Goal: Transaction & Acquisition: Download file/media

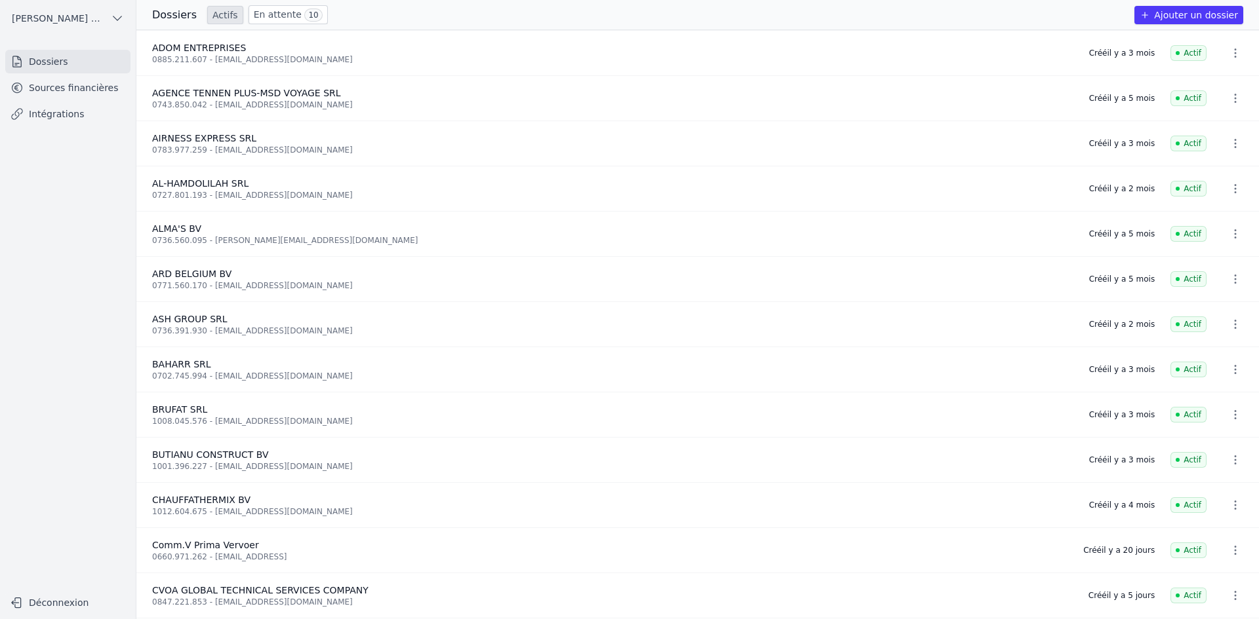
drag, startPoint x: 72, startPoint y: 91, endPoint x: 73, endPoint y: 82, distance: 9.2
click at [72, 90] on link "Sources financières" at bounding box center [67, 88] width 125 height 24
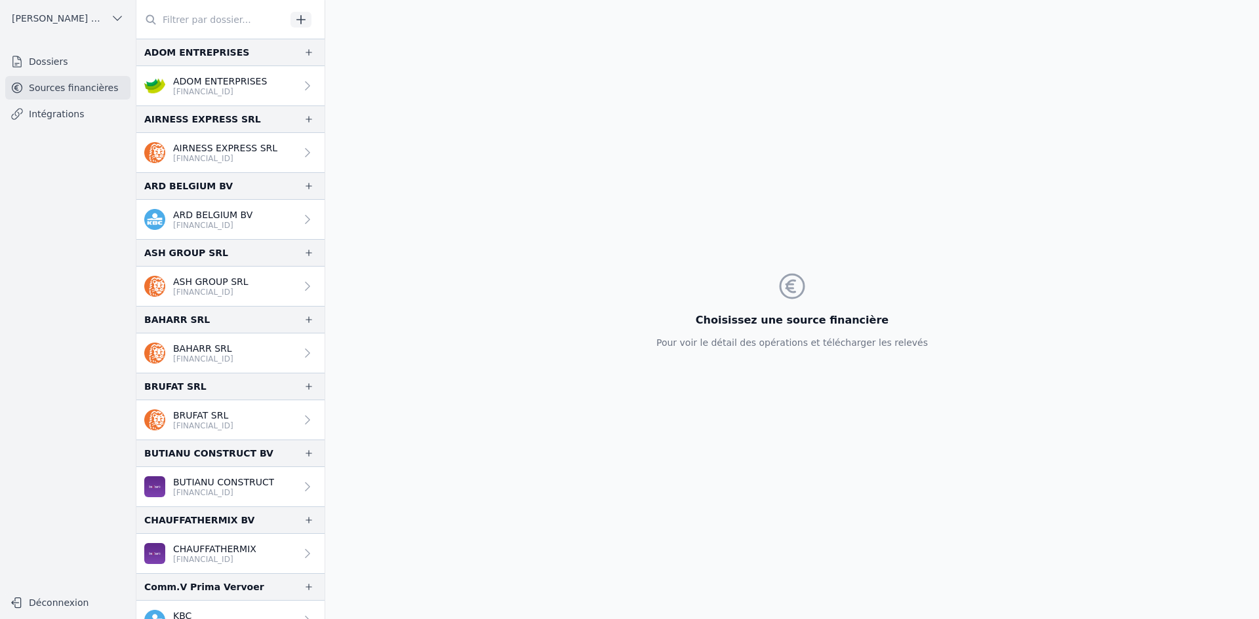
click at [77, 83] on link "Sources financières" at bounding box center [67, 88] width 125 height 24
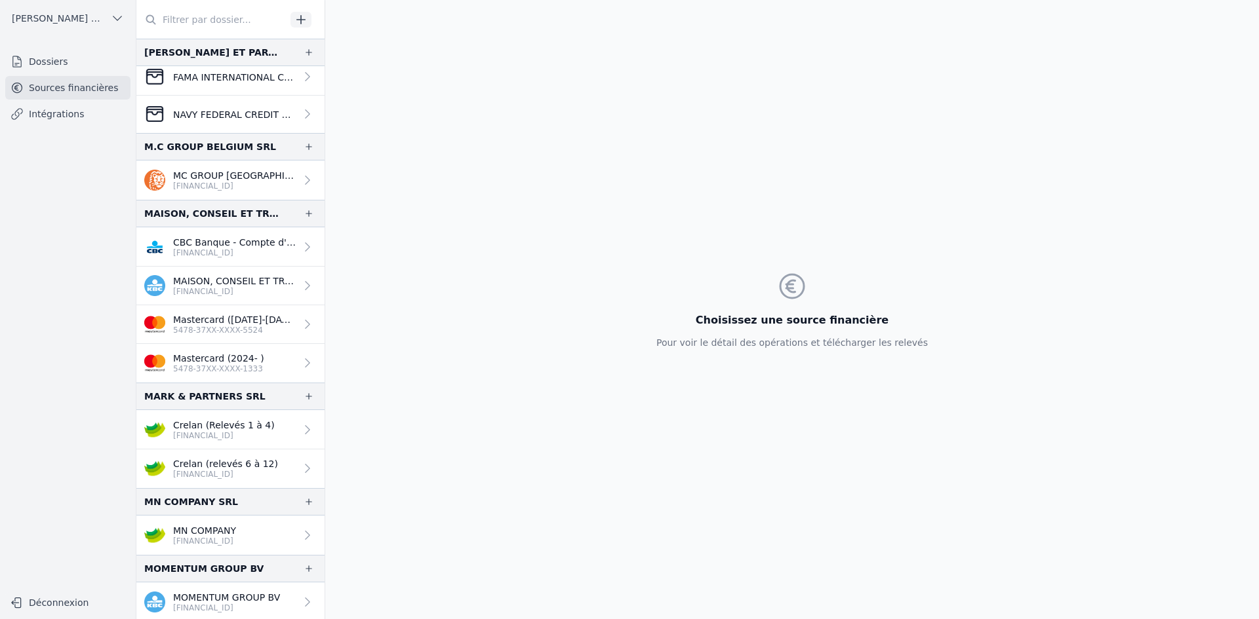
scroll to position [1311, 0]
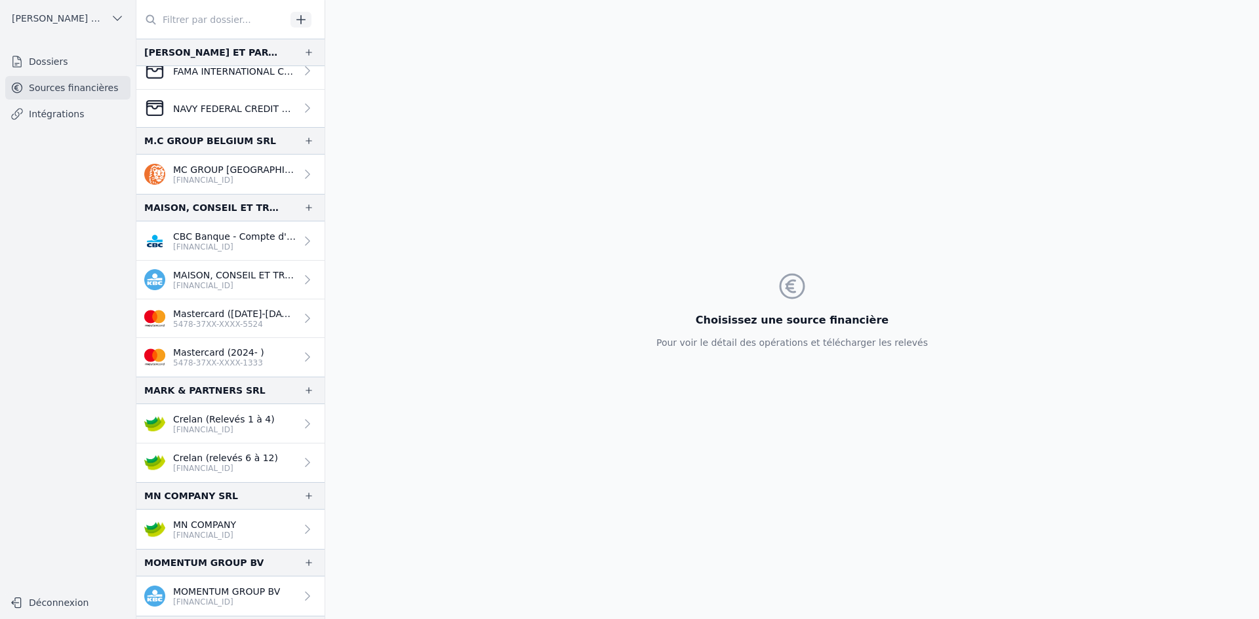
click at [197, 427] on p "[FINANCIAL_ID]" at bounding box center [224, 430] width 102 height 10
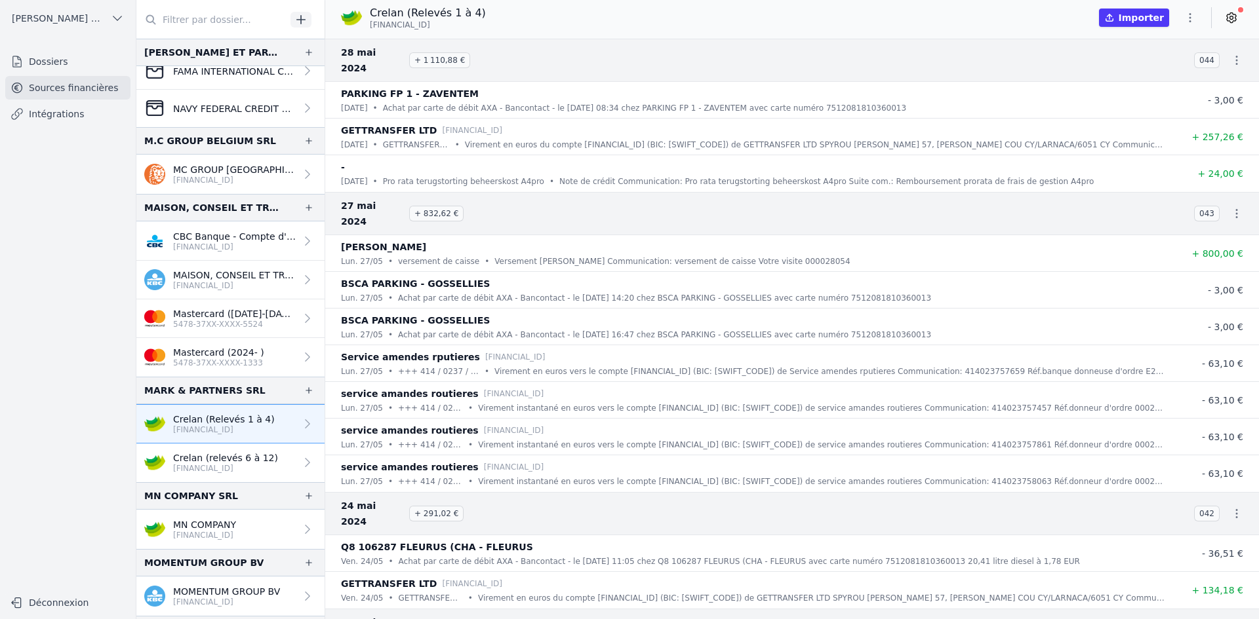
click at [1183, 23] on icon "button" at bounding box center [1189, 17] width 13 height 13
click at [1148, 68] on button "Exporter" at bounding box center [1158, 70] width 94 height 24
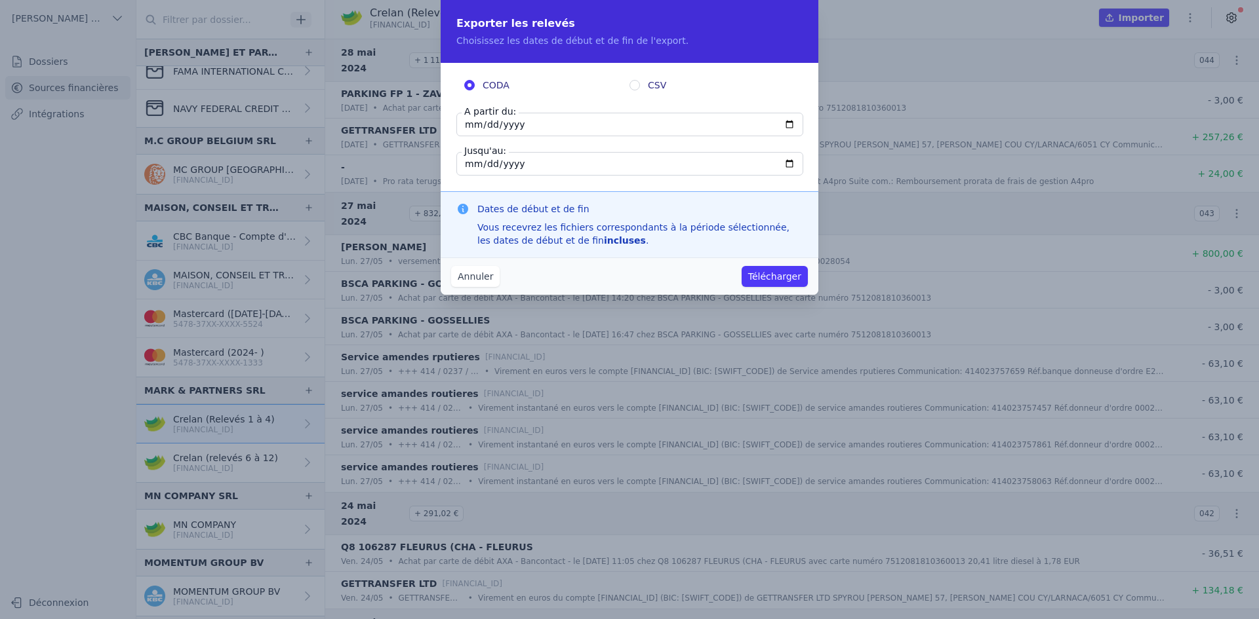
click at [472, 126] on input "[DATE]" at bounding box center [629, 125] width 347 height 24
type input "[DATE]"
click at [769, 271] on button "Télécharger" at bounding box center [774, 276] width 66 height 21
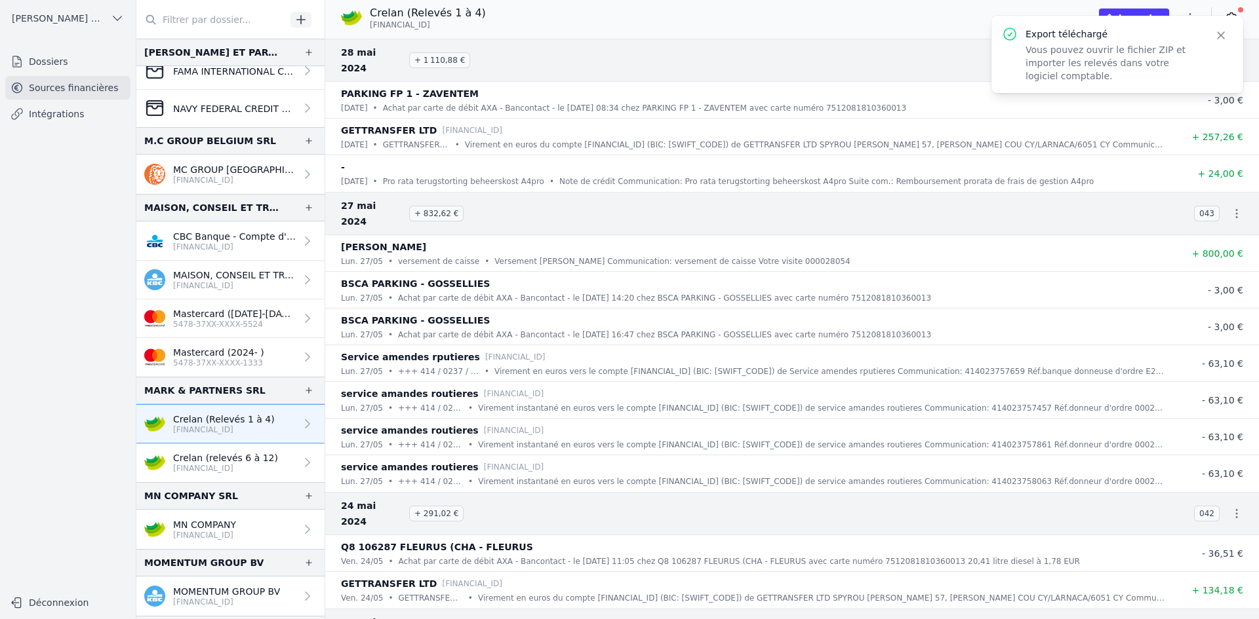
click at [259, 452] on p "Crelan (relevés 6 à 12)" at bounding box center [225, 458] width 105 height 13
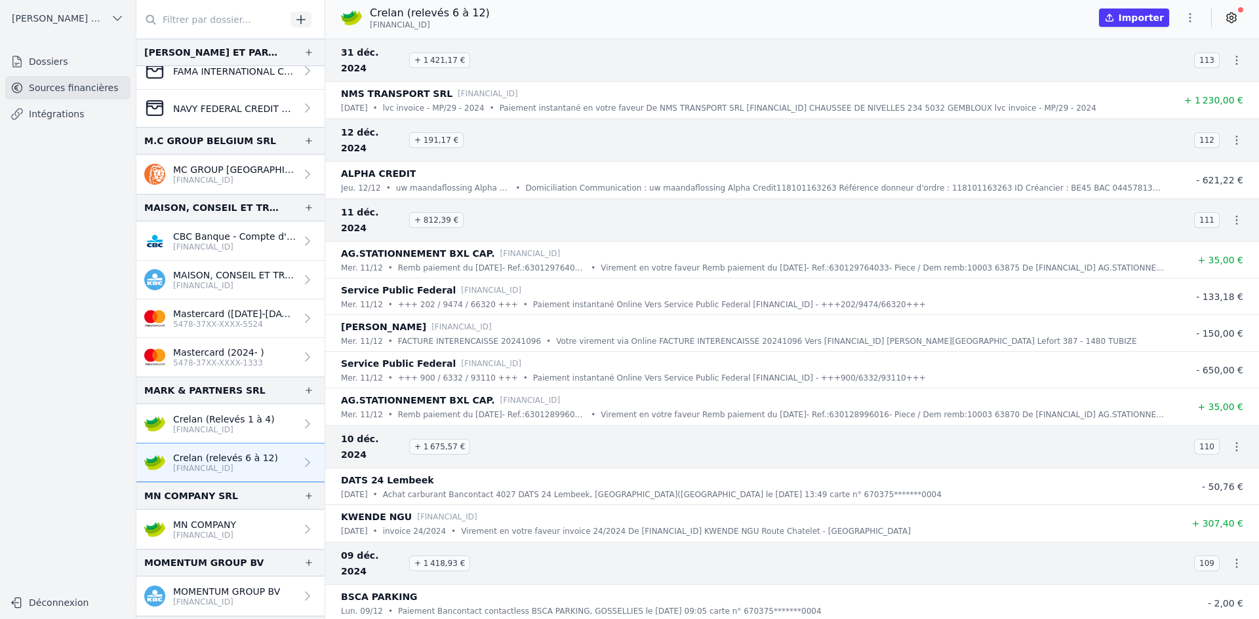
click at [1191, 16] on icon "button" at bounding box center [1189, 17] width 13 height 13
click at [1158, 74] on button "Exporter" at bounding box center [1158, 70] width 94 height 24
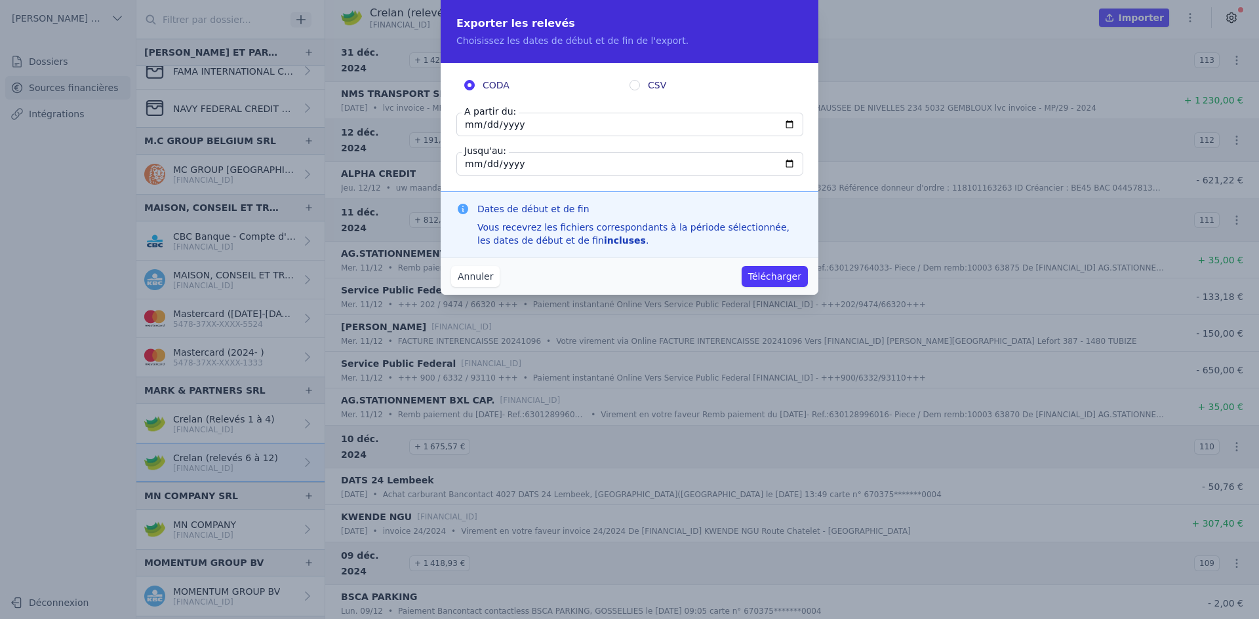
click at [473, 124] on input "[DATE]" at bounding box center [629, 125] width 347 height 24
type input "[DATE]"
click at [486, 123] on input "[DATE]" at bounding box center [629, 125] width 347 height 24
type input "[DATE]"
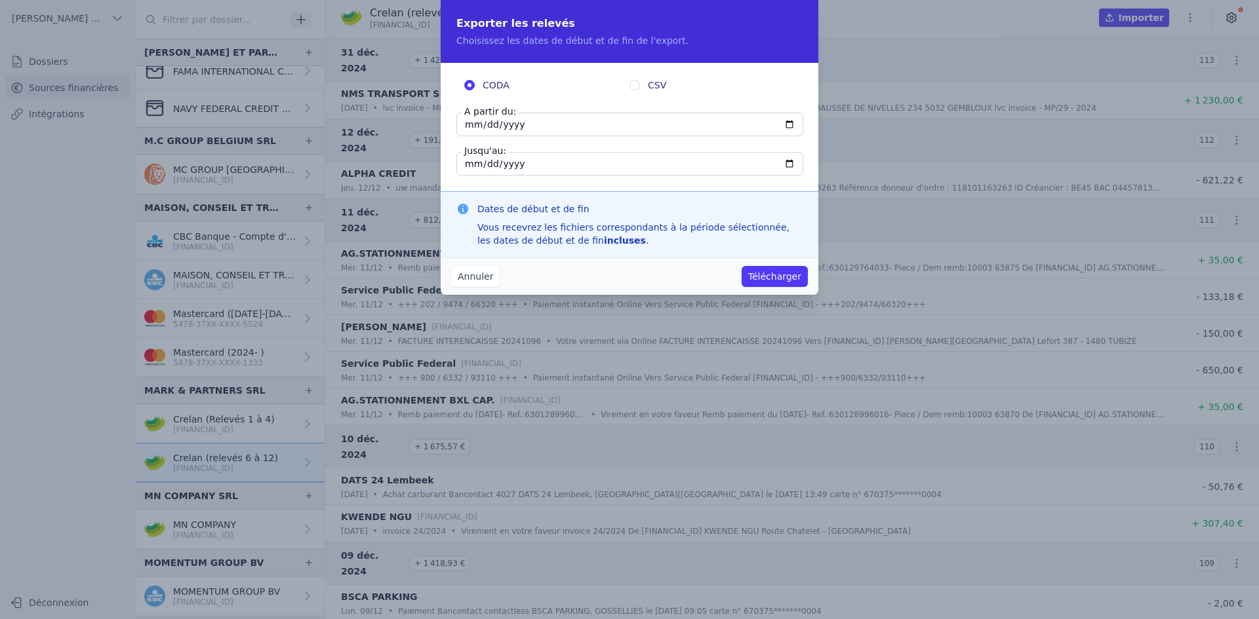
click at [459, 276] on button "Annuler" at bounding box center [475, 276] width 49 height 21
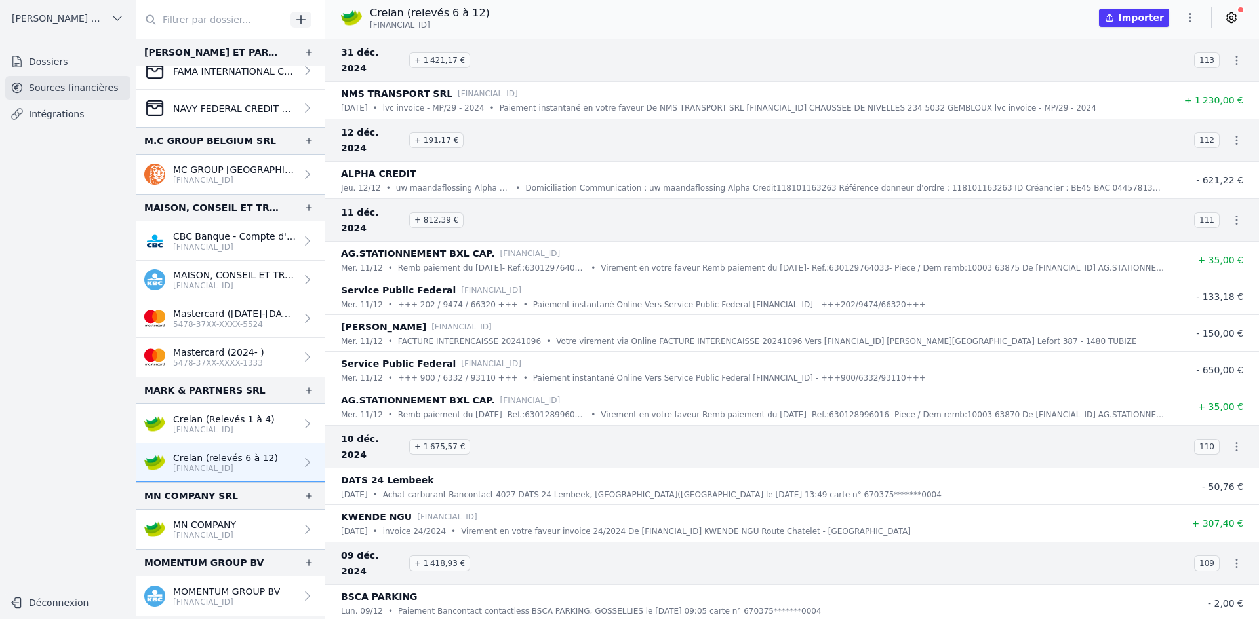
click at [203, 433] on p "[FINANCIAL_ID]" at bounding box center [224, 430] width 102 height 10
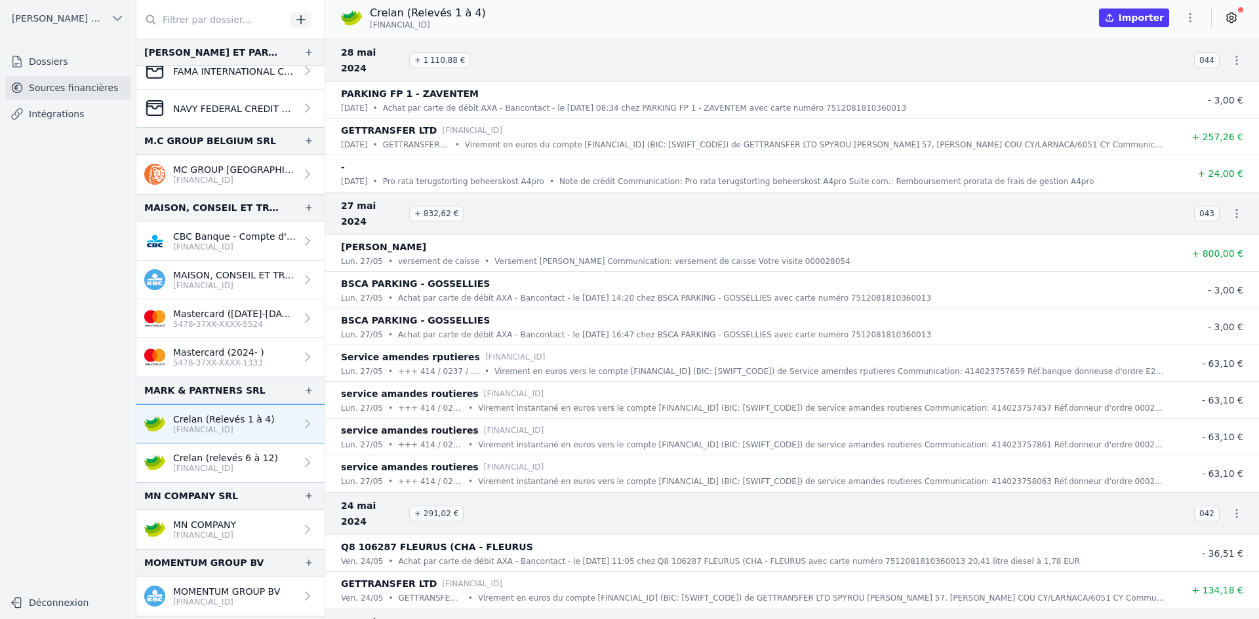
click at [237, 462] on p "Crelan (relevés 6 à 12)" at bounding box center [225, 458] width 105 height 13
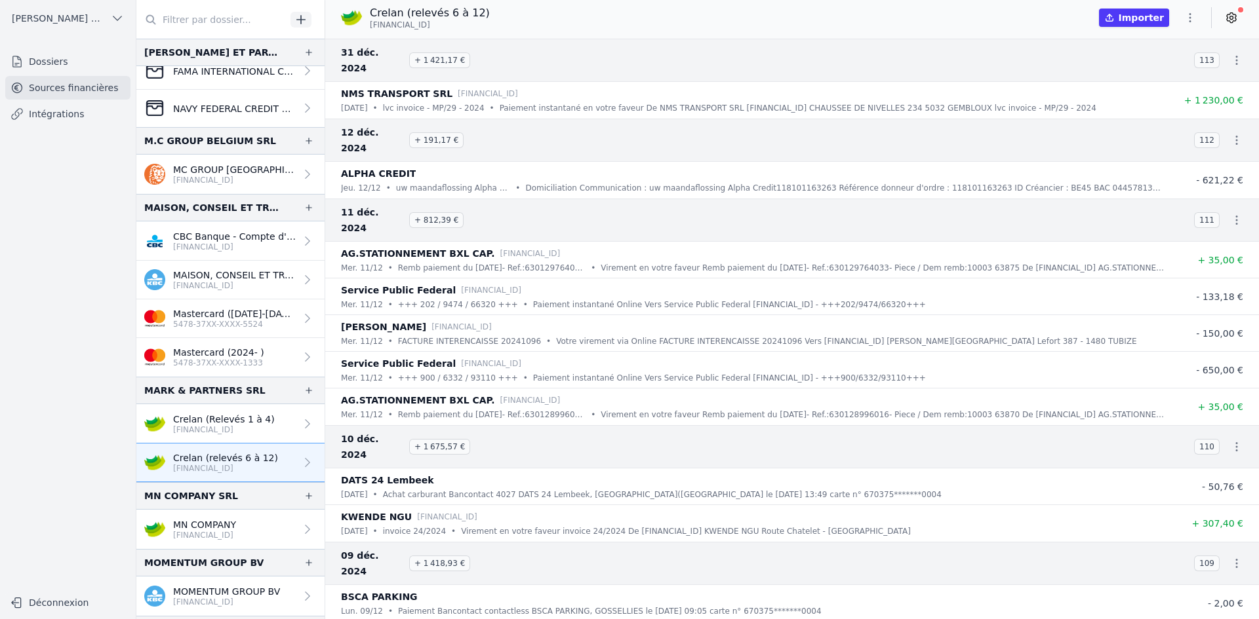
click at [1187, 17] on icon "button" at bounding box center [1189, 17] width 13 height 13
click at [1126, 69] on icon "button" at bounding box center [1124, 69] width 5 height 6
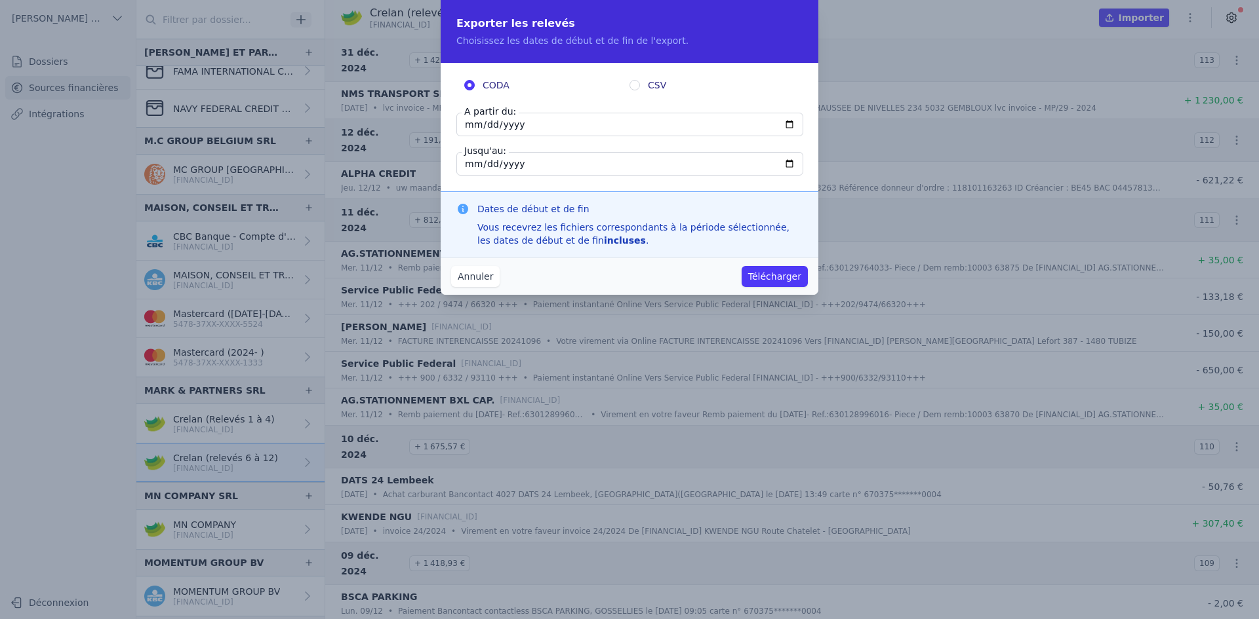
click at [471, 131] on input "[DATE]" at bounding box center [629, 125] width 347 height 24
type input "[DATE]"
click at [485, 125] on input "[DATE]" at bounding box center [629, 125] width 347 height 24
type input "[DATE]"
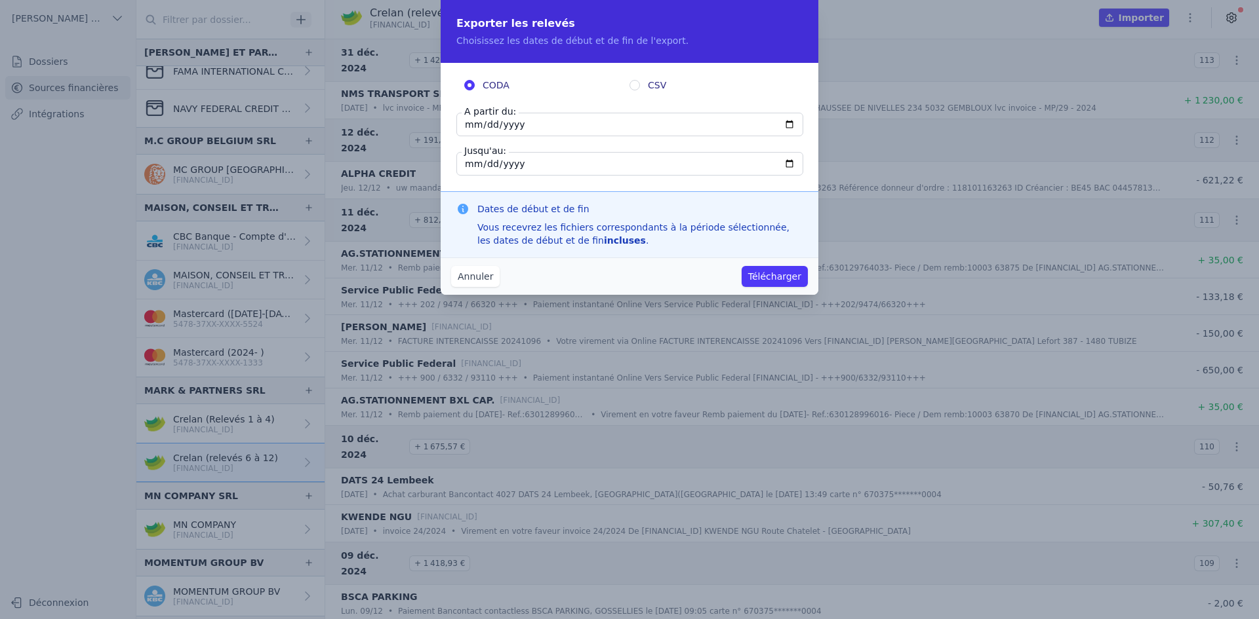
click at [770, 271] on button "Télécharger" at bounding box center [774, 276] width 66 height 21
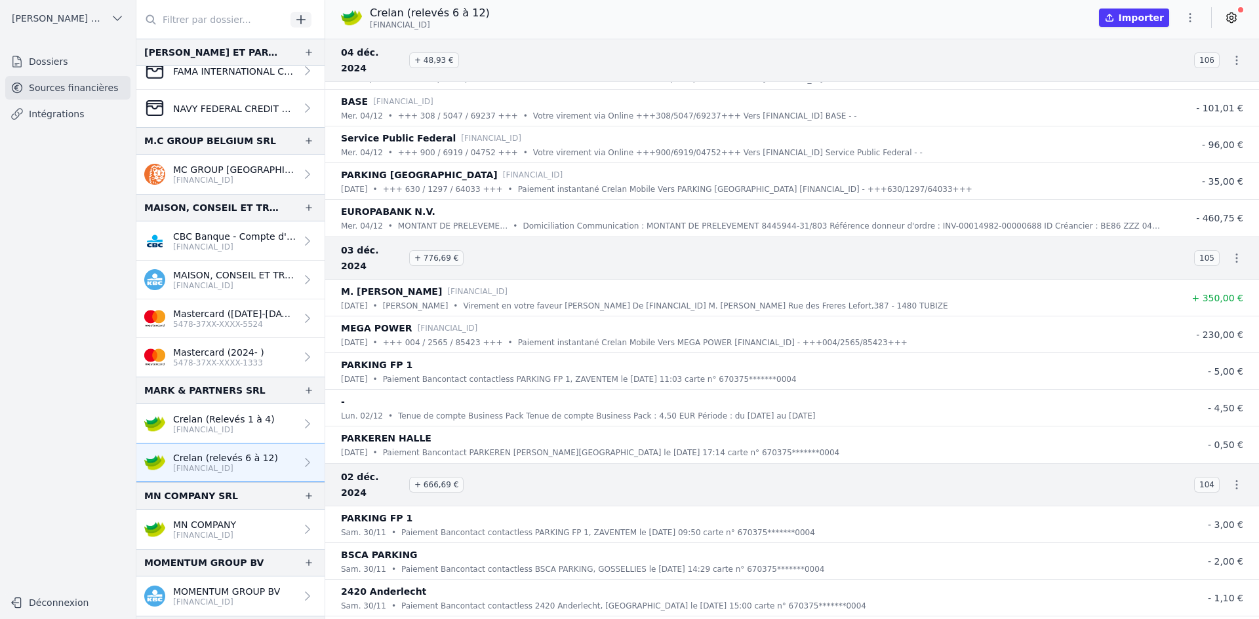
scroll to position [983, 0]
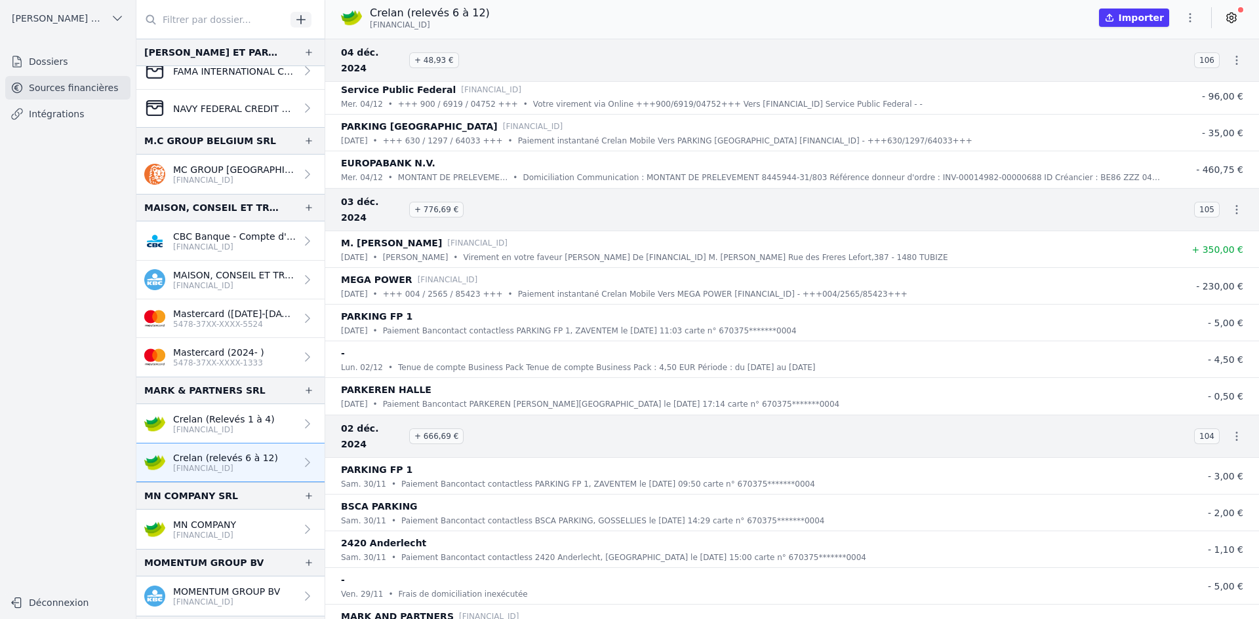
click at [256, 425] on p "[FINANCIAL_ID]" at bounding box center [224, 430] width 102 height 10
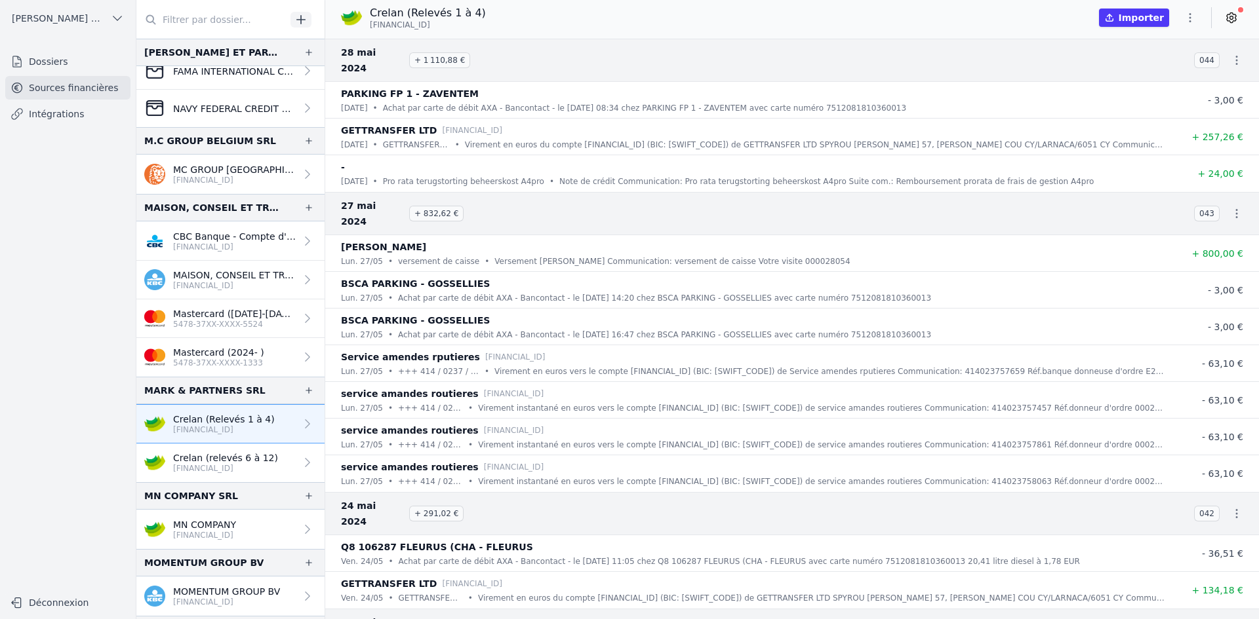
click at [256, 454] on p "Crelan (relevés 6 à 12)" at bounding box center [225, 458] width 105 height 13
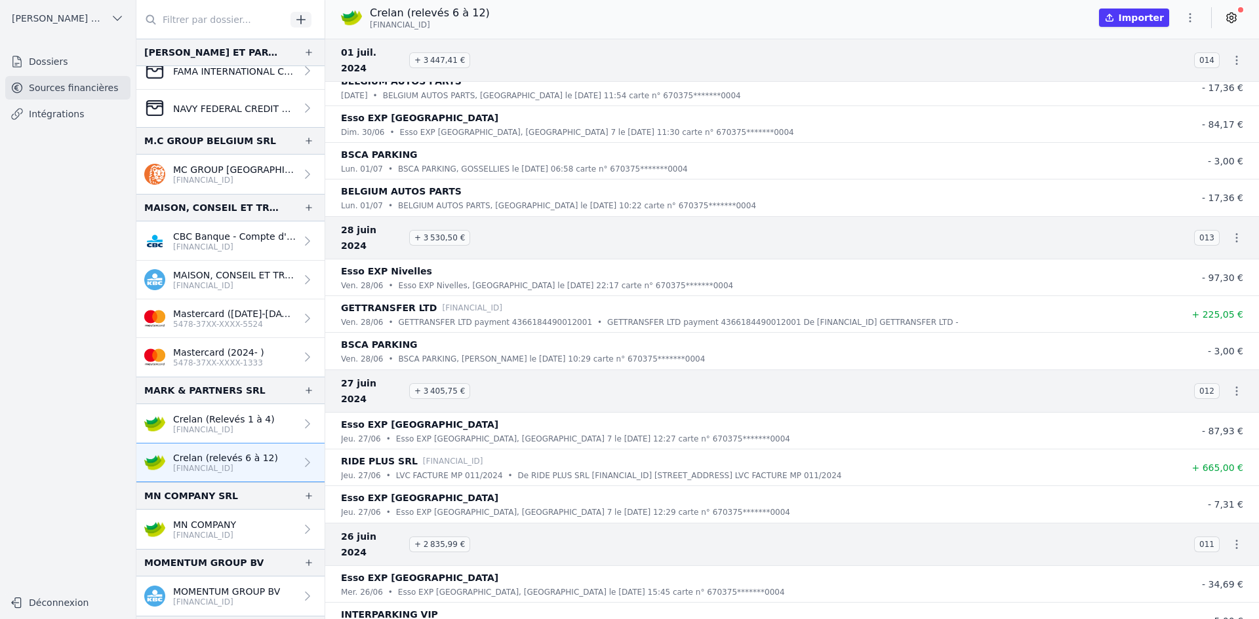
scroll to position [16519, 0]
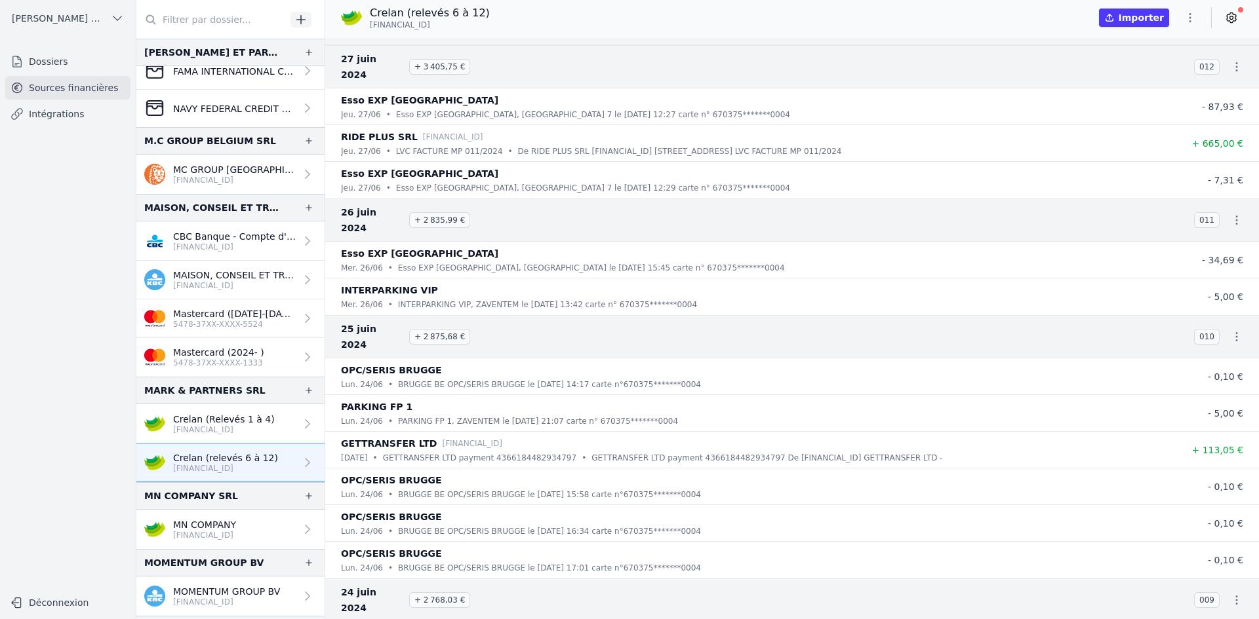
click at [208, 439] on link "Crelan (Relevés 1 à 4) [FINANCIAL_ID]" at bounding box center [230, 423] width 188 height 39
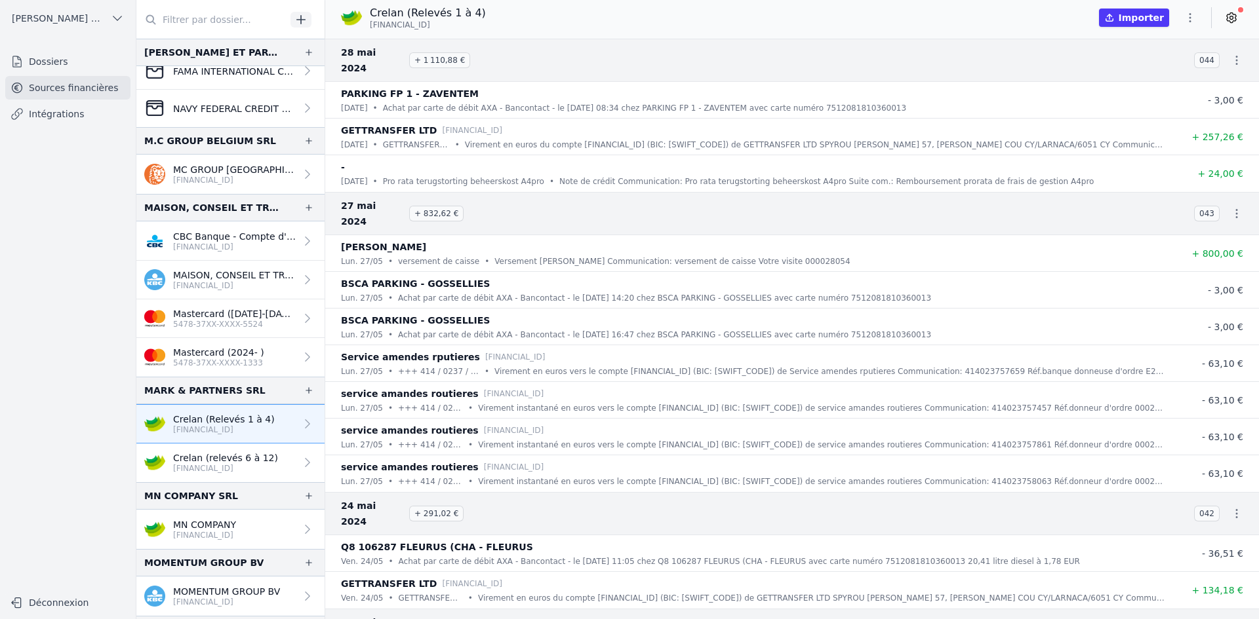
click at [216, 452] on p "Crelan (relevés 6 à 12)" at bounding box center [225, 458] width 105 height 13
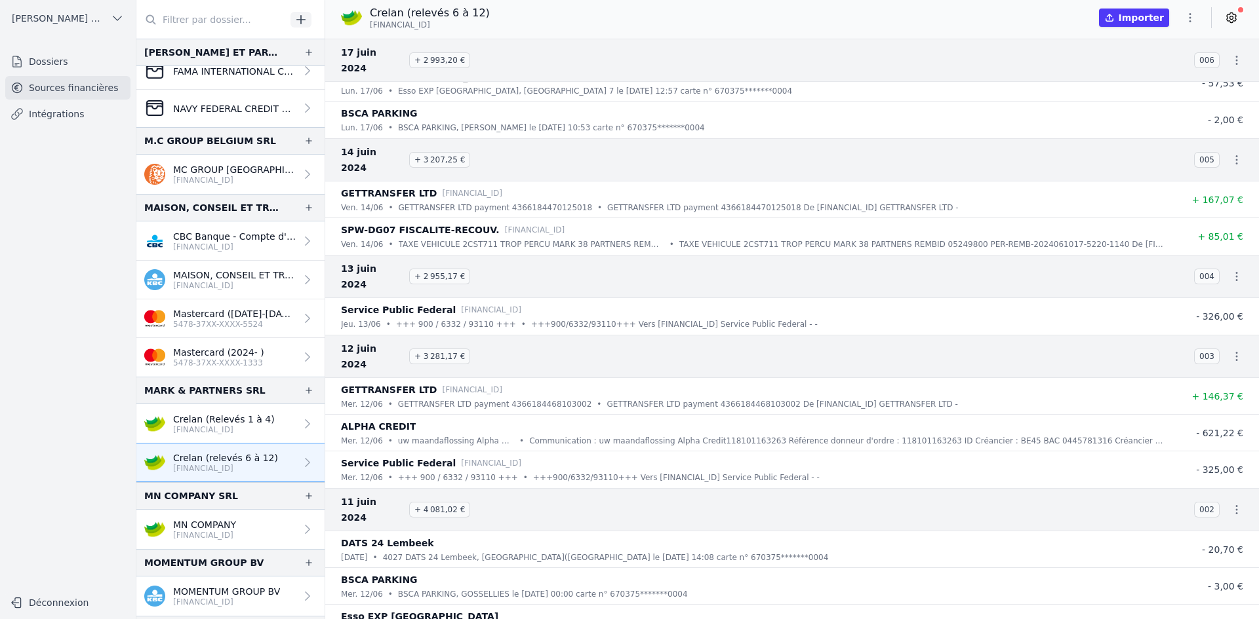
scroll to position [17875, 0]
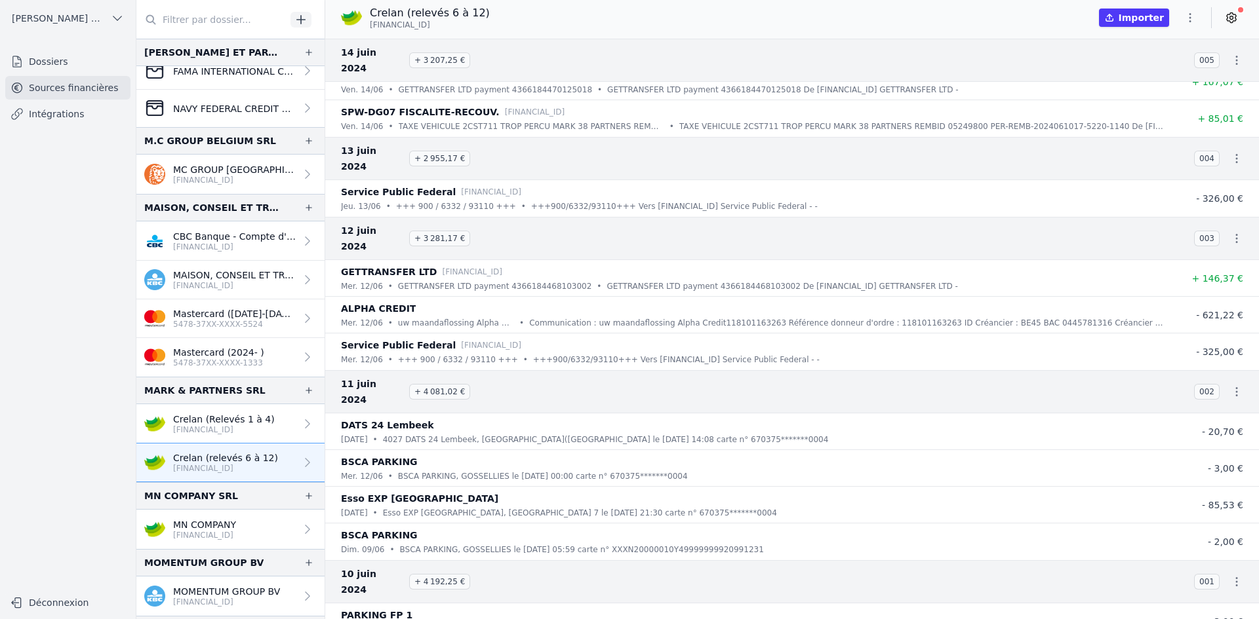
drag, startPoint x: 1207, startPoint y: 604, endPoint x: 1234, endPoint y: 601, distance: 27.0
